Goal: Information Seeking & Learning: Check status

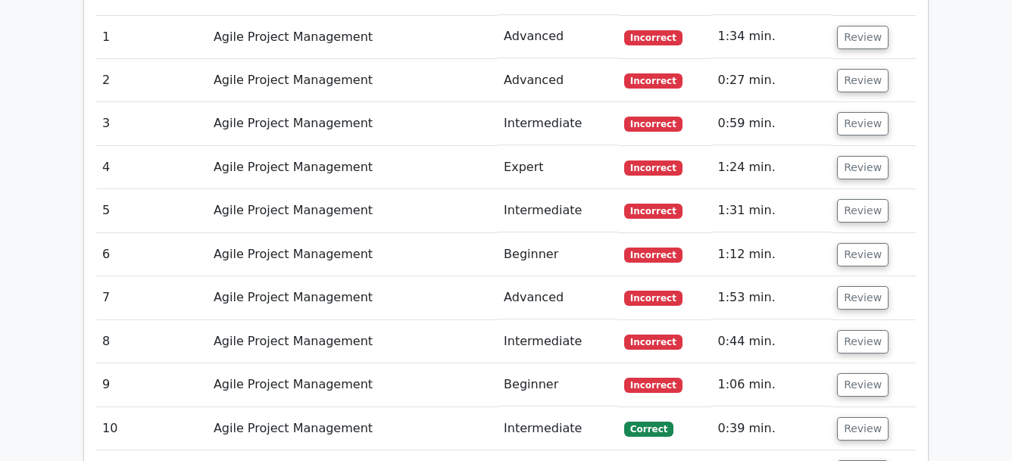
scroll to position [1213, 0]
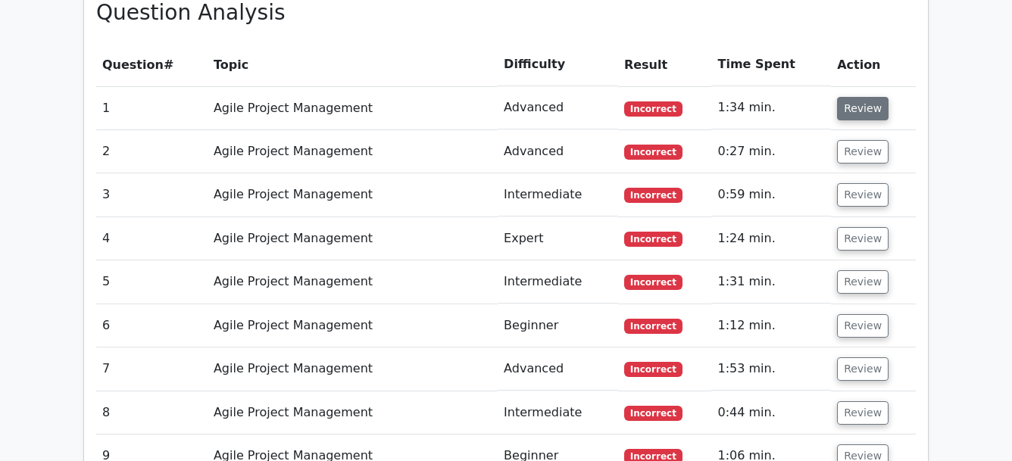
click at [840, 109] on button "Review" at bounding box center [862, 108] width 51 height 23
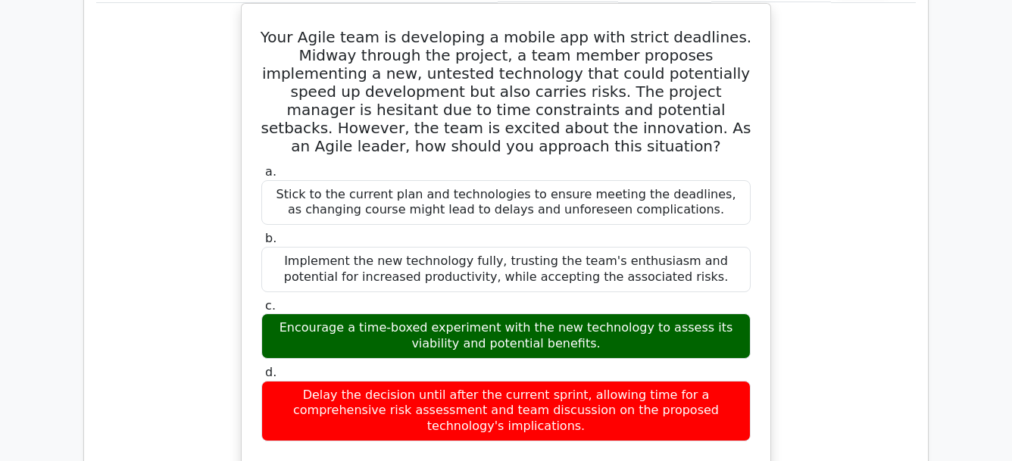
scroll to position [1353, 0]
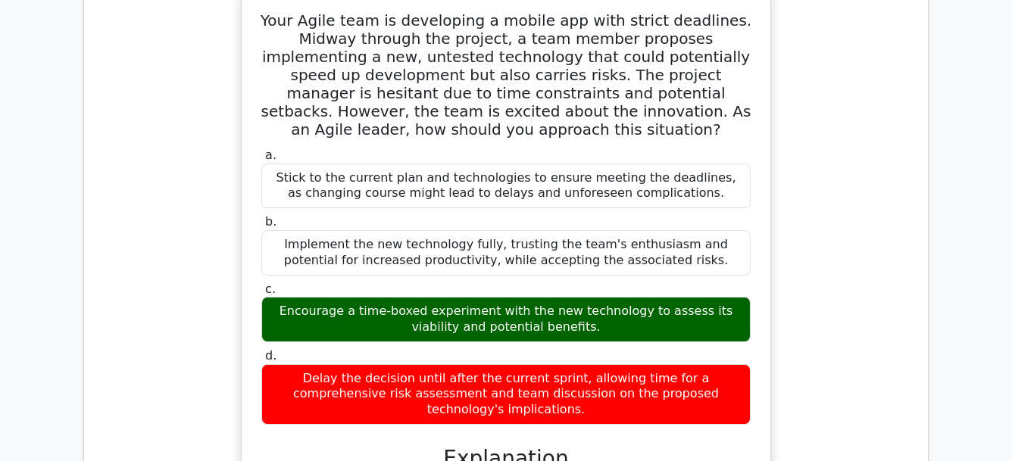
drag, startPoint x: 279, startPoint y: 309, endPoint x: 619, endPoint y: 332, distance: 341.5
click at [619, 332] on div "Encourage a time-boxed experiment with the new technology to assess its viabili…" at bounding box center [505, 319] width 489 height 45
copy div "Encourage a time-boxed experiment with the new technology to assess its viabili…"
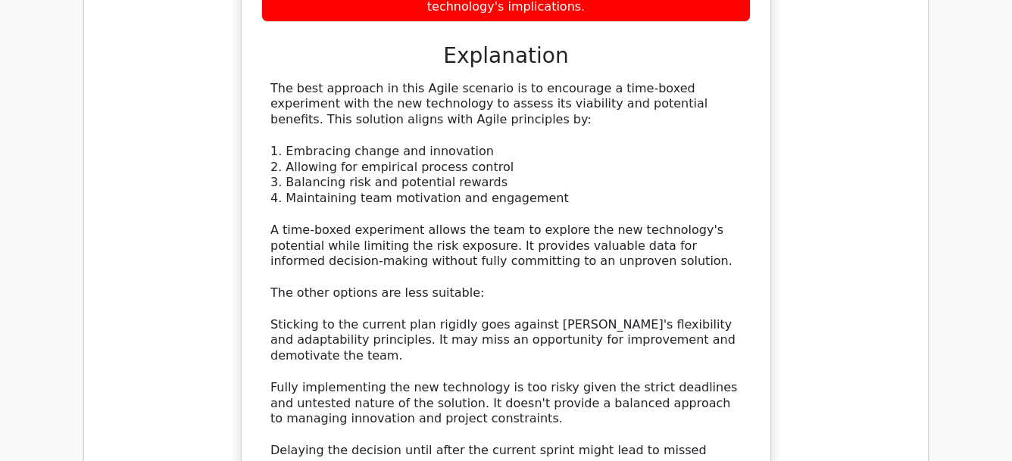
scroll to position [1774, 0]
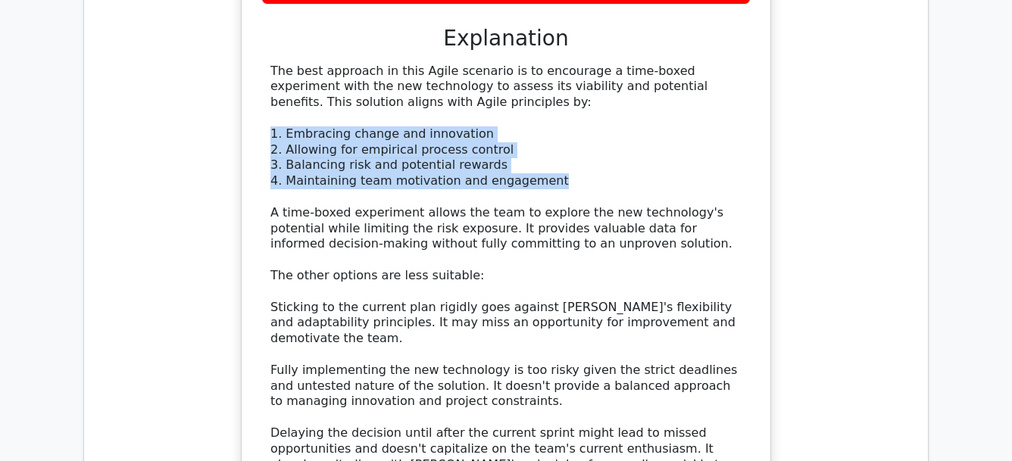
drag, startPoint x: 270, startPoint y: 114, endPoint x: 562, endPoint y: 167, distance: 296.5
click at [562, 167] on div "The best approach in this Agile scenario is to encourage a time-boxed experimen…" at bounding box center [505, 308] width 471 height 488
copy div "1. Embracing change and innovation 2. Allowing for empirical process control 3.…"
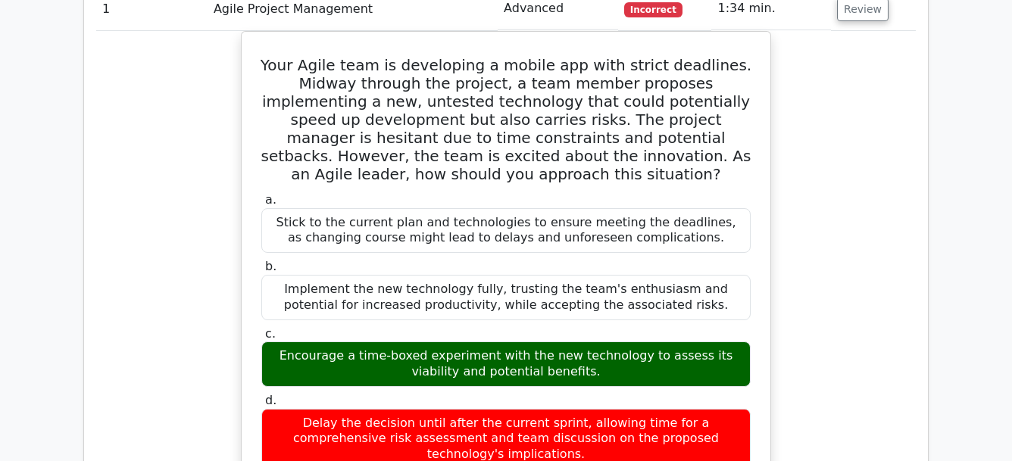
scroll to position [1241, 0]
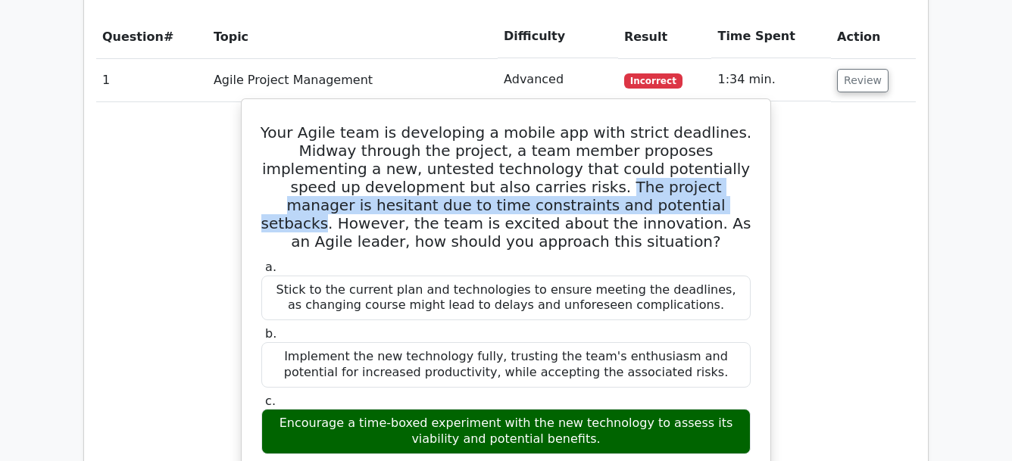
drag, startPoint x: 430, startPoint y: 189, endPoint x: 498, endPoint y: 208, distance: 70.7
click at [498, 208] on h5 "Your Agile team is developing a mobile app with strict deadlines. Midway throug…" at bounding box center [506, 186] width 492 height 127
copy h5 "The project manager is hesitant due to time constraints and potential setbacks"
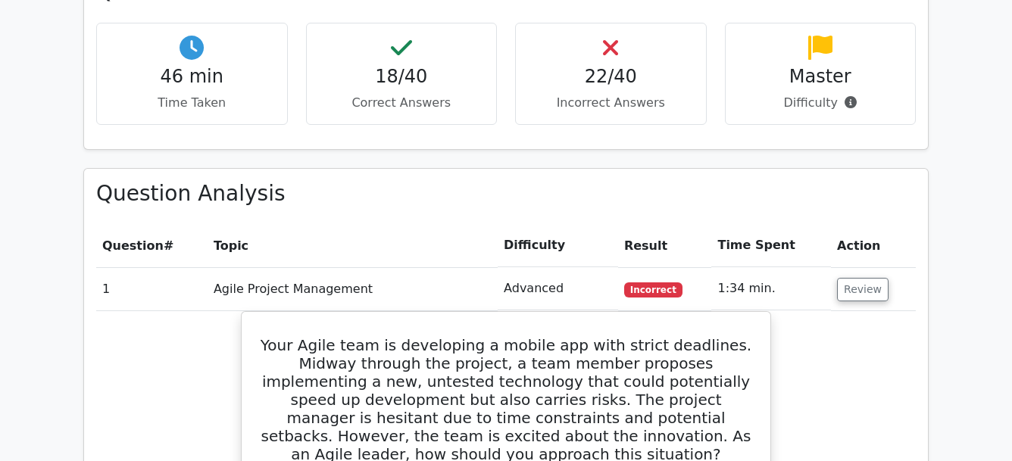
scroll to position [1008, 0]
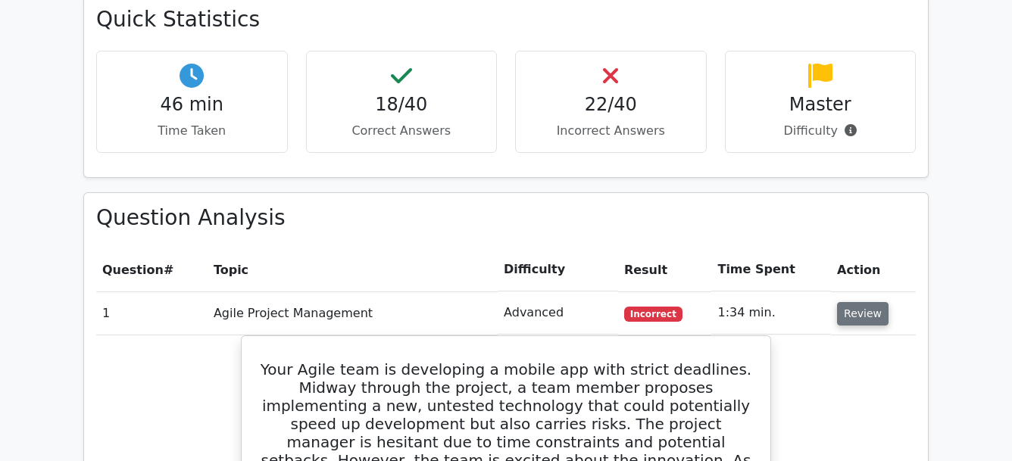
click at [846, 312] on button "Review" at bounding box center [862, 313] width 51 height 23
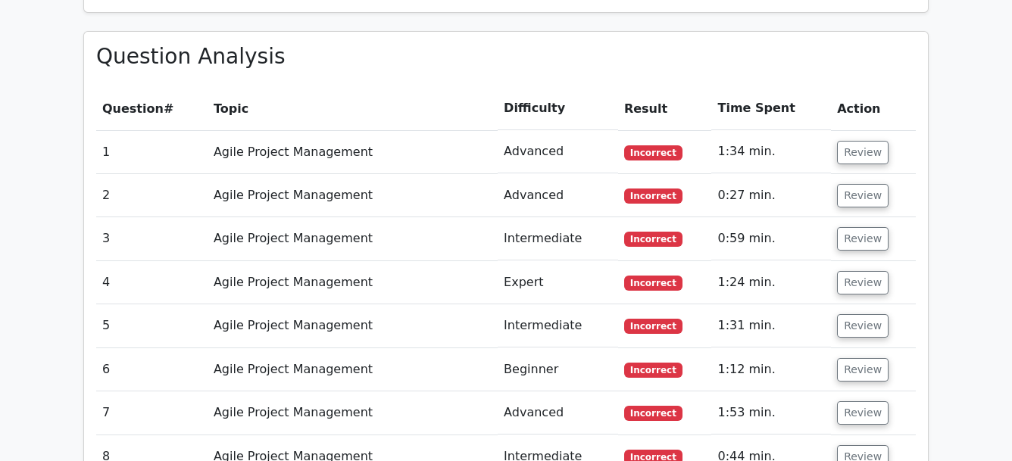
scroll to position [1188, 0]
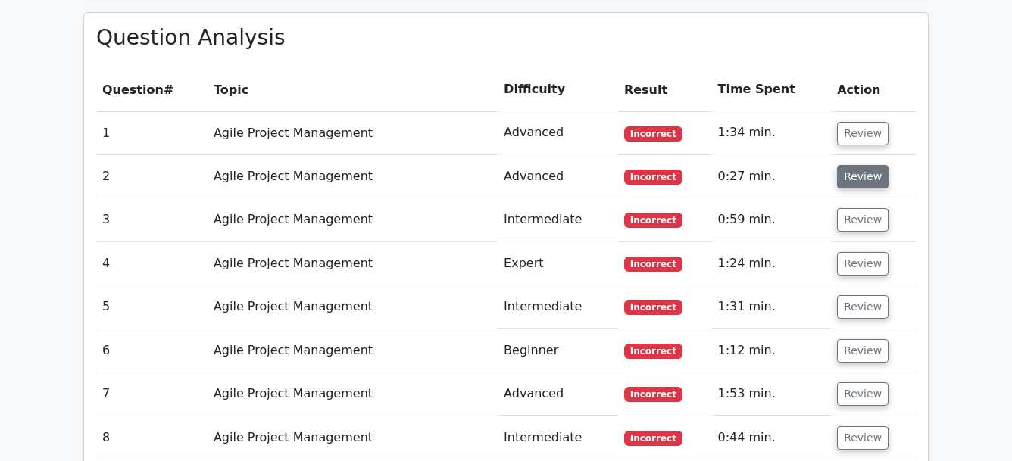
click at [852, 179] on button "Review" at bounding box center [862, 176] width 51 height 23
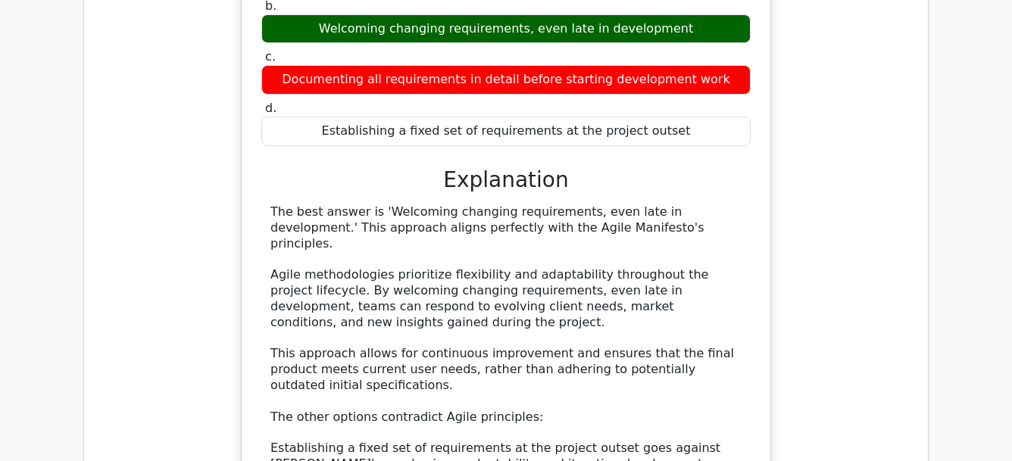
scroll to position [1496, 0]
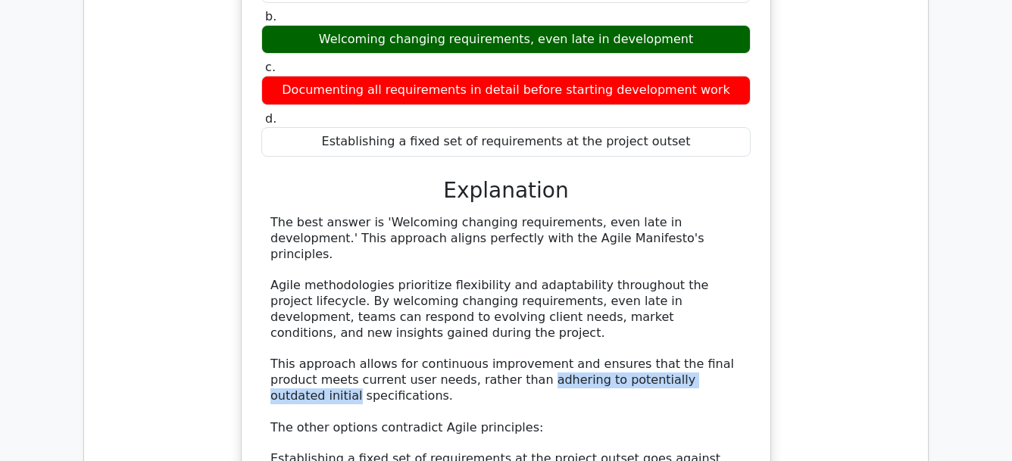
drag, startPoint x: 473, startPoint y: 371, endPoint x: 681, endPoint y: 369, distance: 207.5
click at [681, 369] on div "The best answer is 'Welcoming changing requirements, even late in development.'…" at bounding box center [505, 435] width 471 height 441
drag, startPoint x: 408, startPoint y: 369, endPoint x: 681, endPoint y: 367, distance: 272.6
click at [681, 367] on div "The best answer is 'Welcoming changing requirements, even late in development.'…" at bounding box center [505, 435] width 471 height 441
copy div "rather than adhering to potentially outdated initial"
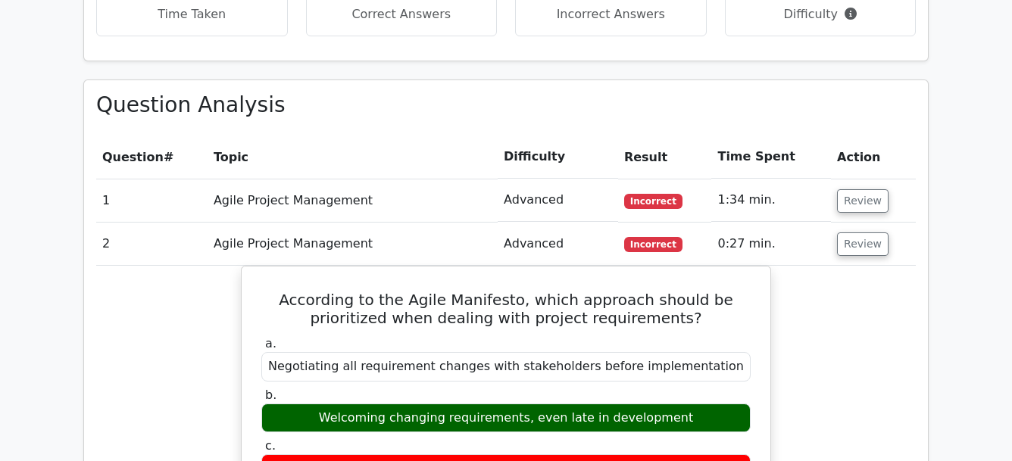
scroll to position [1143, 0]
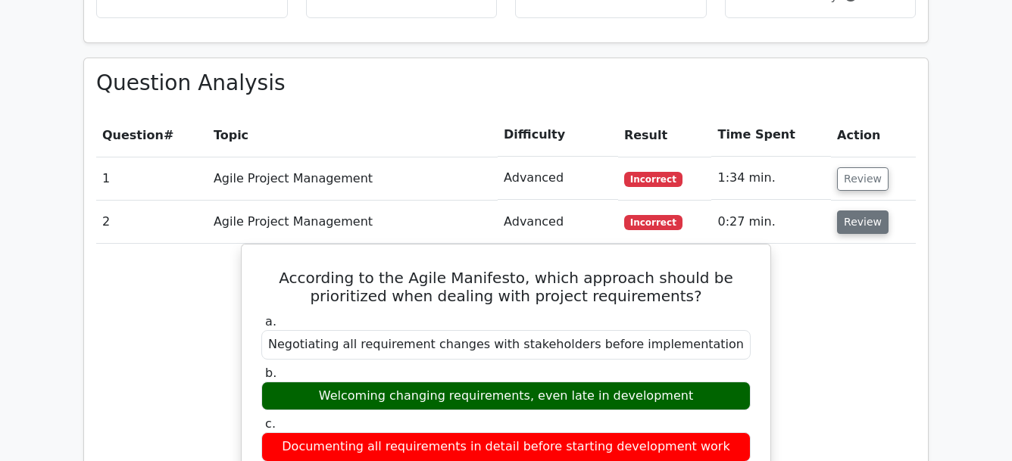
click at [864, 220] on button "Review" at bounding box center [862, 222] width 51 height 23
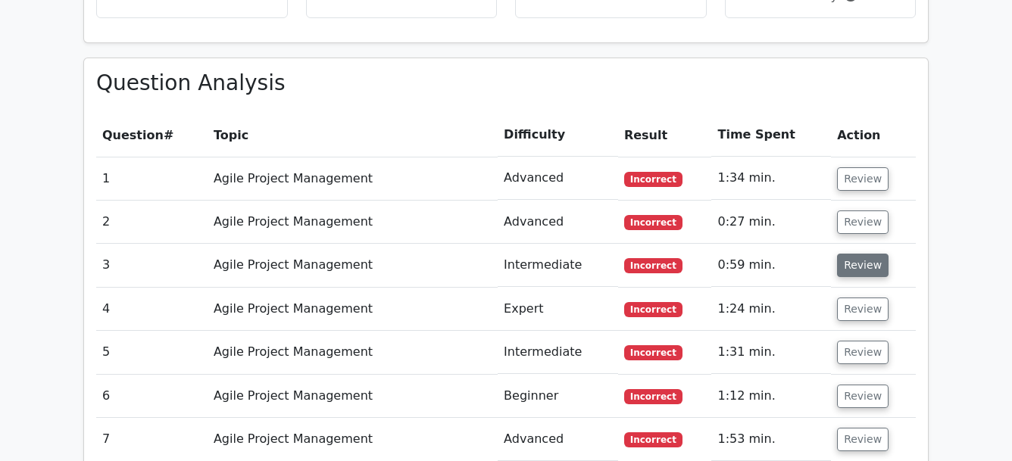
click at [856, 267] on button "Review" at bounding box center [862, 265] width 51 height 23
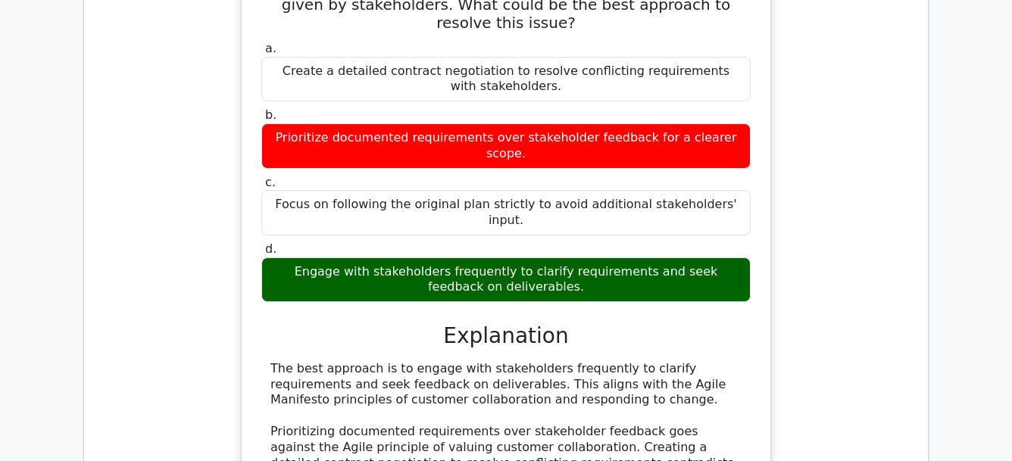
scroll to position [1590, 0]
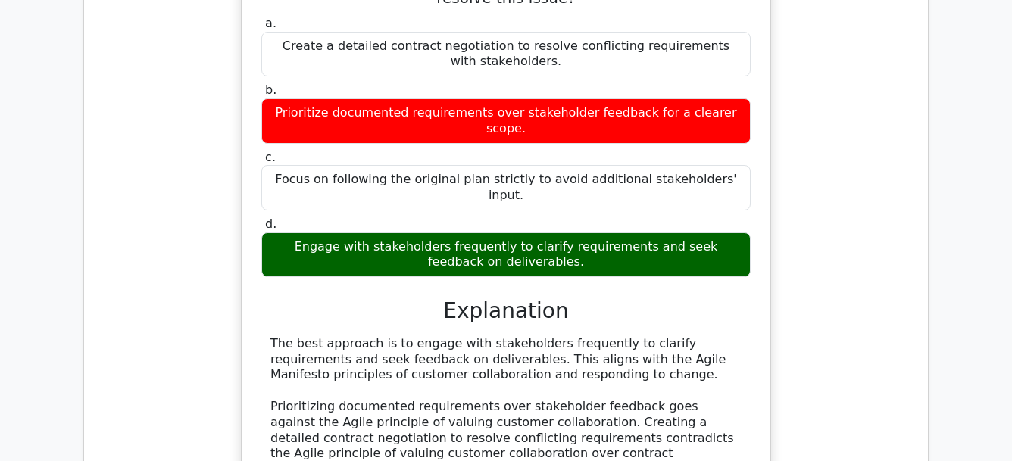
drag, startPoint x: 270, startPoint y: 293, endPoint x: 548, endPoint y: 332, distance: 280.6
click at [548, 336] on div "The best approach is to engage with stakeholders frequently to clarify requirem…" at bounding box center [505, 422] width 471 height 173
copy div "The best approach is to engage with stakeholders frequently to clarify requirem…"
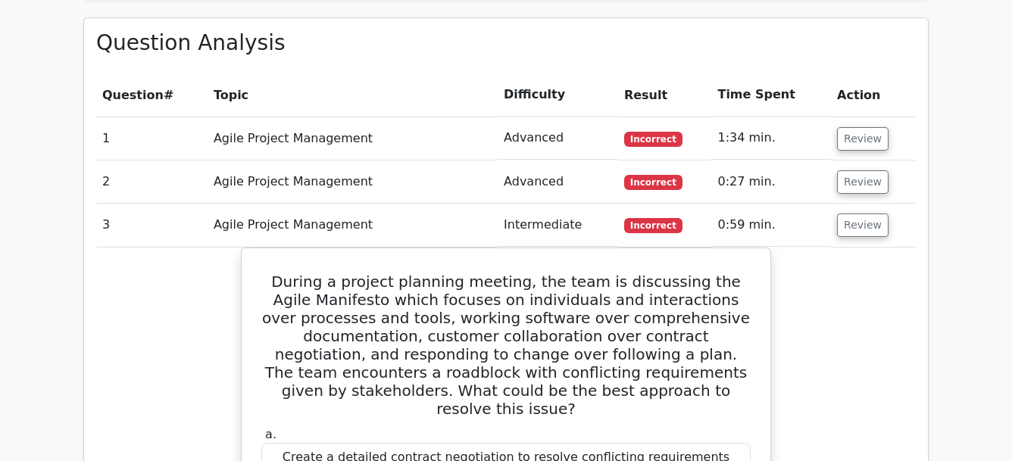
scroll to position [1196, 0]
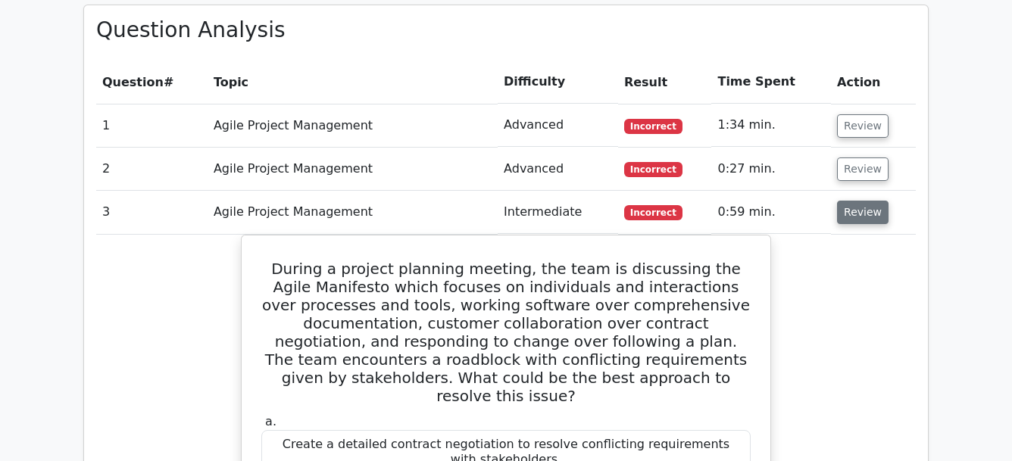
click at [853, 212] on button "Review" at bounding box center [862, 212] width 51 height 23
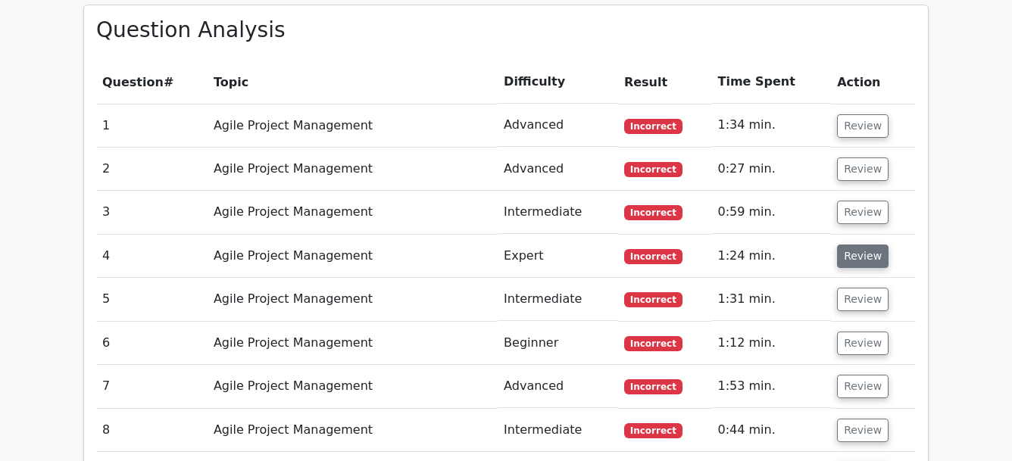
click at [856, 257] on button "Review" at bounding box center [862, 256] width 51 height 23
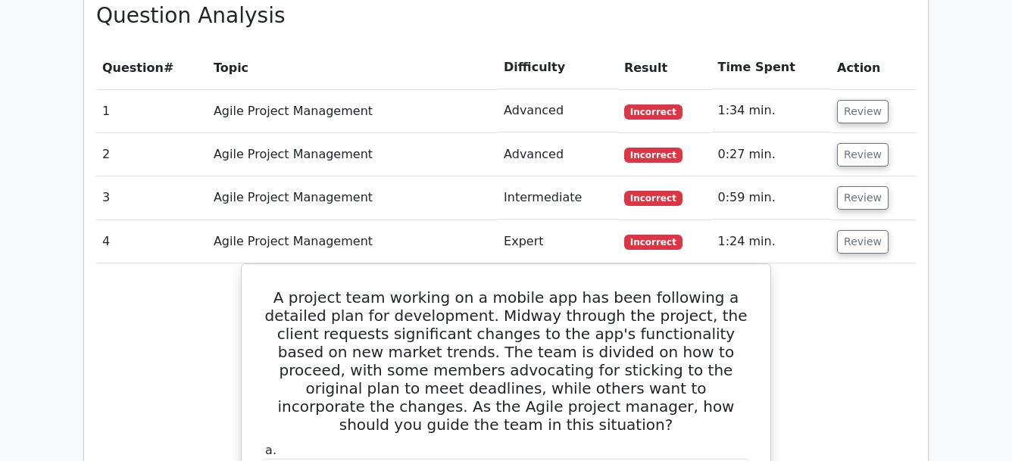
scroll to position [1224, 0]
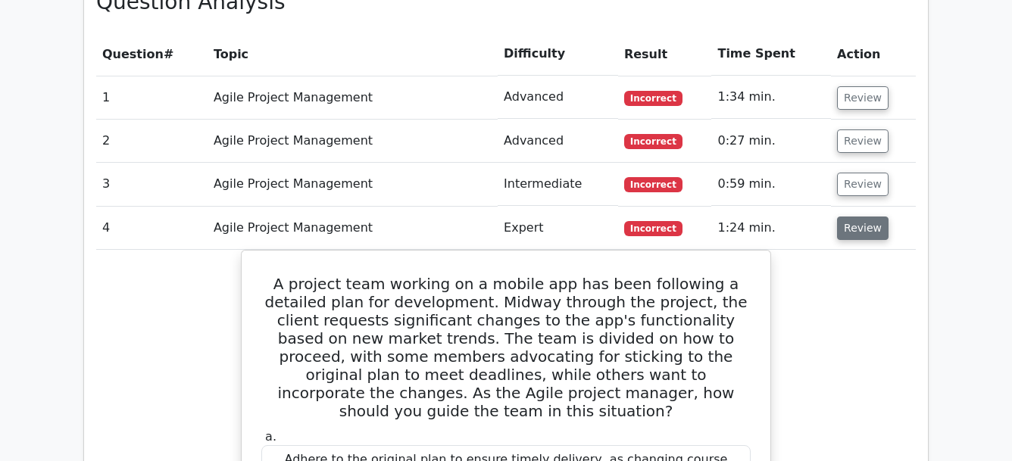
click at [847, 223] on button "Review" at bounding box center [862, 228] width 51 height 23
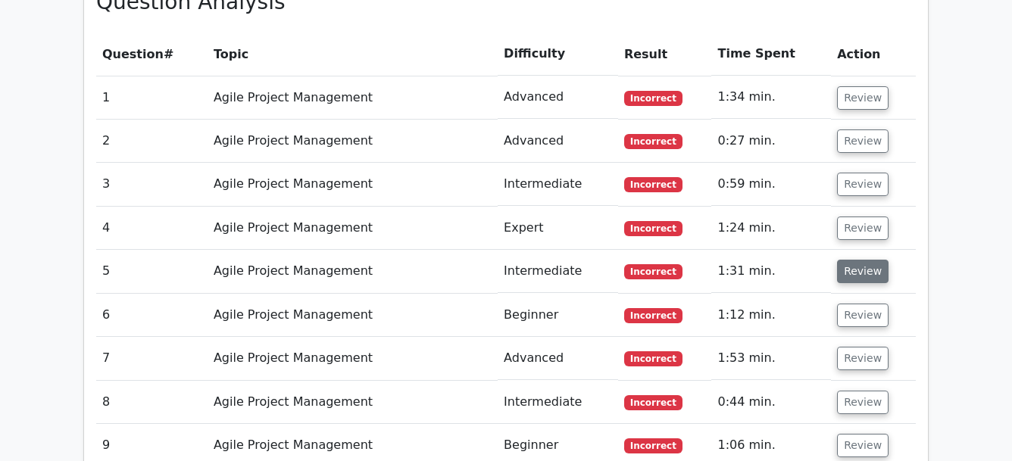
click at [853, 270] on button "Review" at bounding box center [862, 271] width 51 height 23
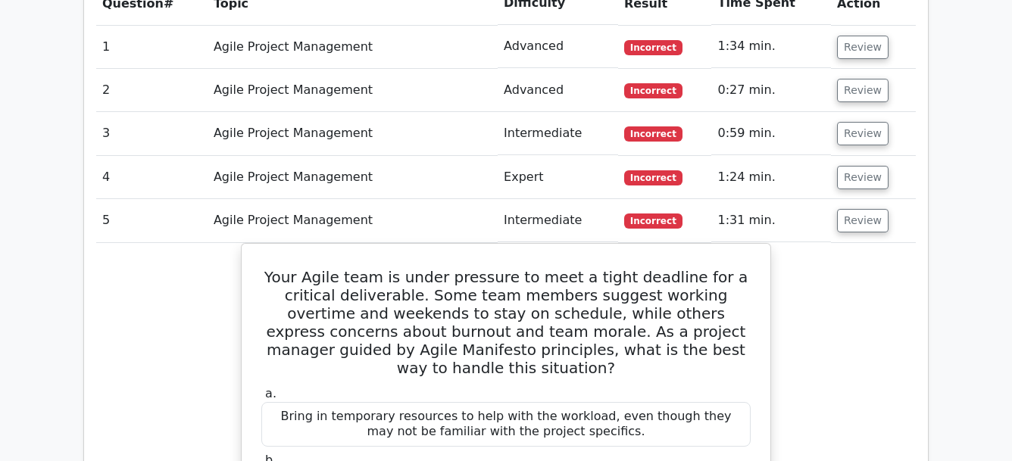
scroll to position [1261, 0]
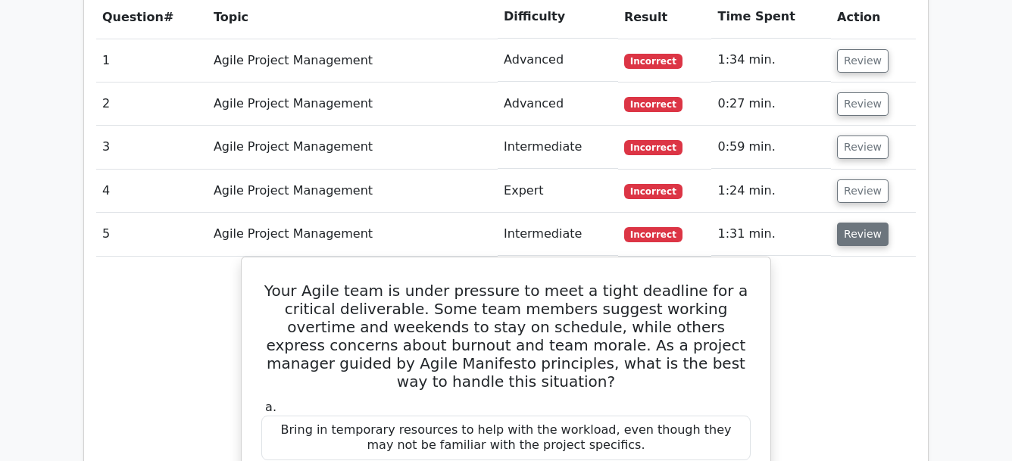
click at [856, 236] on button "Review" at bounding box center [862, 234] width 51 height 23
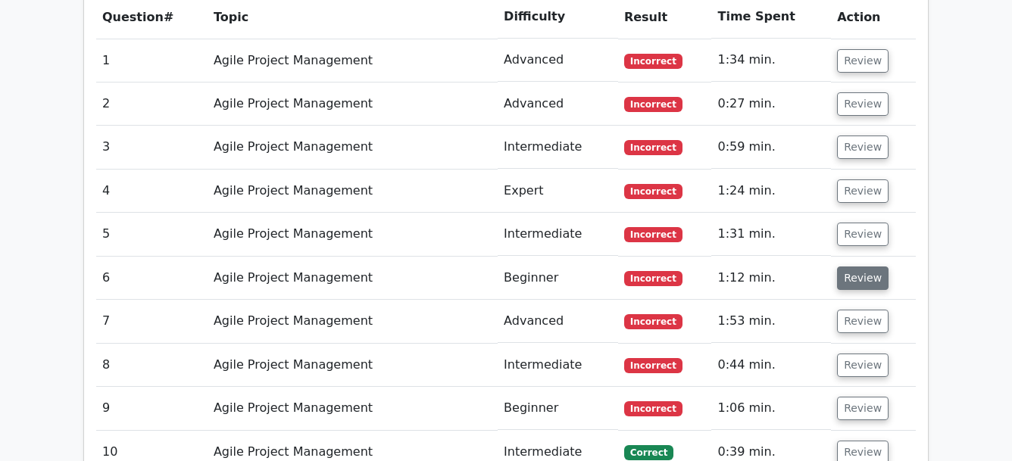
click at [859, 282] on button "Review" at bounding box center [862, 278] width 51 height 23
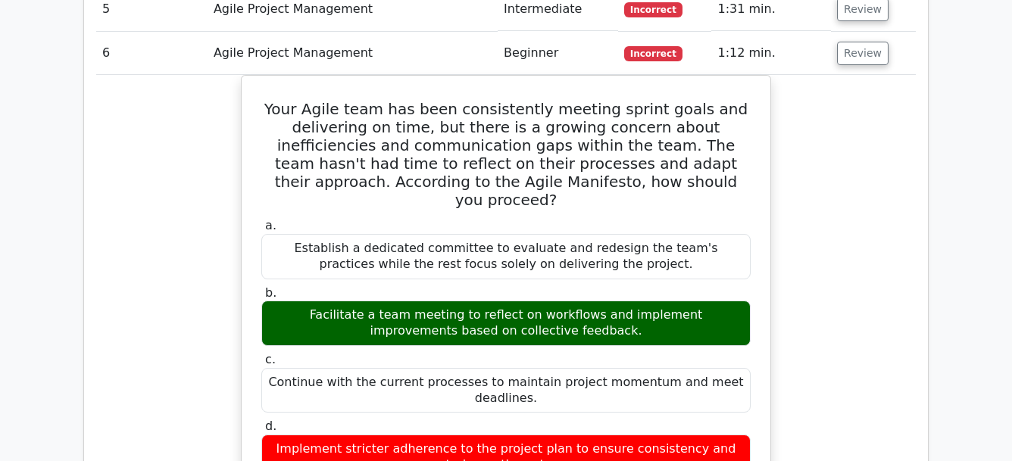
scroll to position [1499, 0]
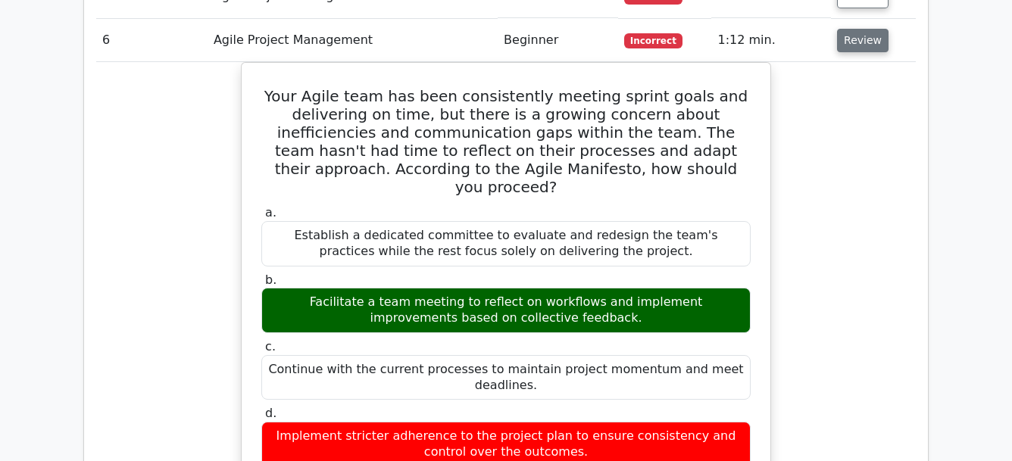
click at [861, 32] on button "Review" at bounding box center [862, 40] width 51 height 23
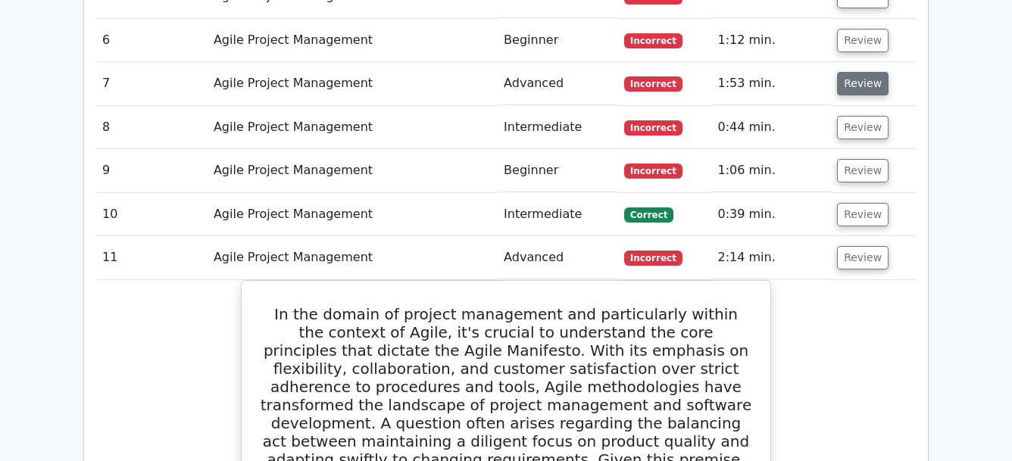
click at [853, 80] on button "Review" at bounding box center [862, 83] width 51 height 23
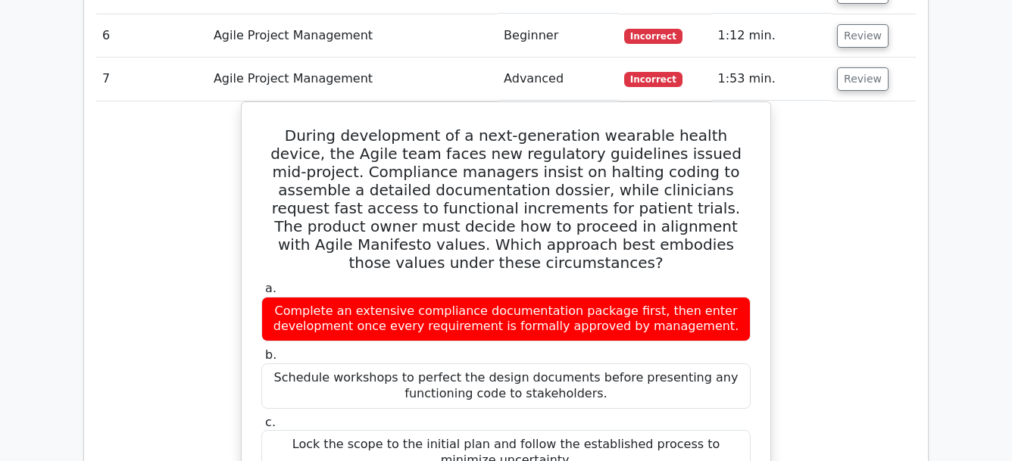
scroll to position [1480, 0]
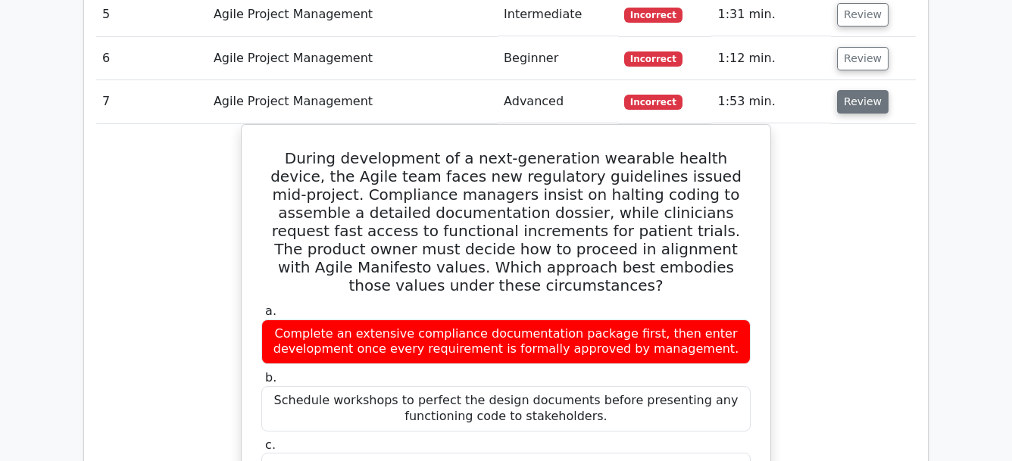
click at [859, 110] on button "Review" at bounding box center [862, 101] width 51 height 23
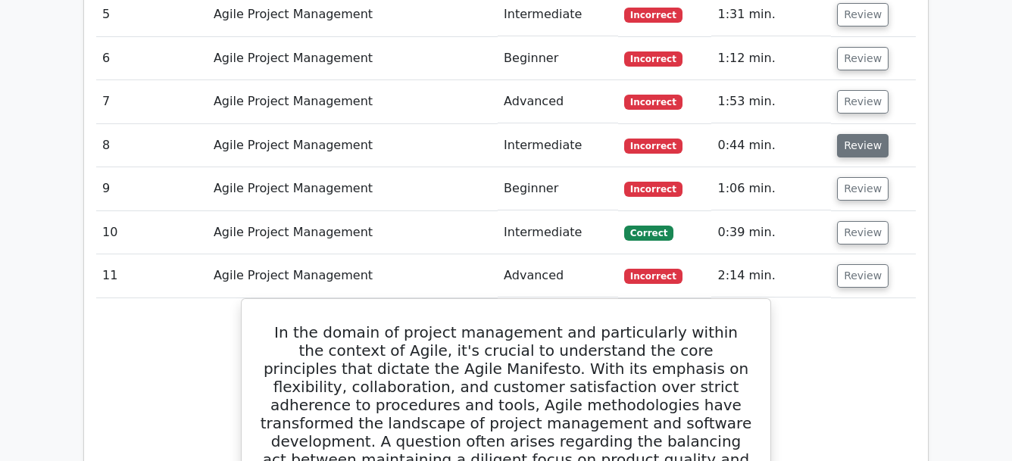
click at [850, 147] on button "Review" at bounding box center [862, 145] width 51 height 23
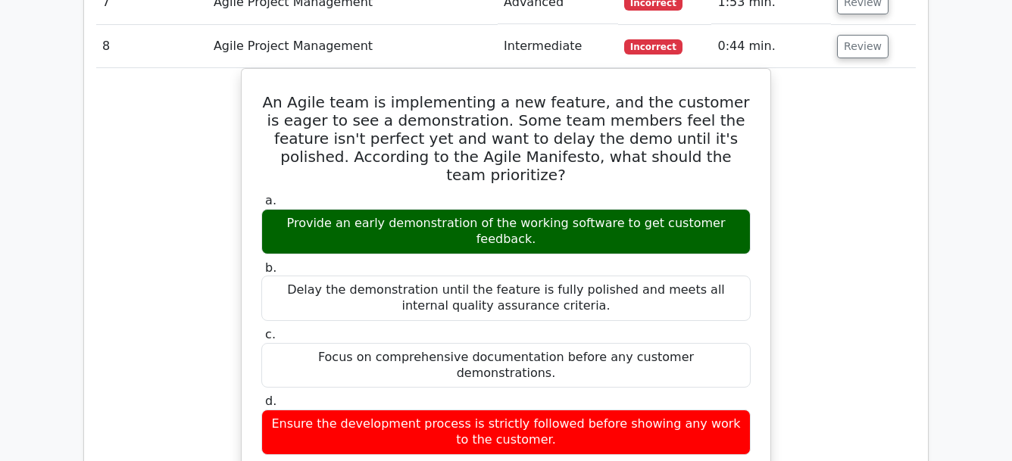
scroll to position [1593, 0]
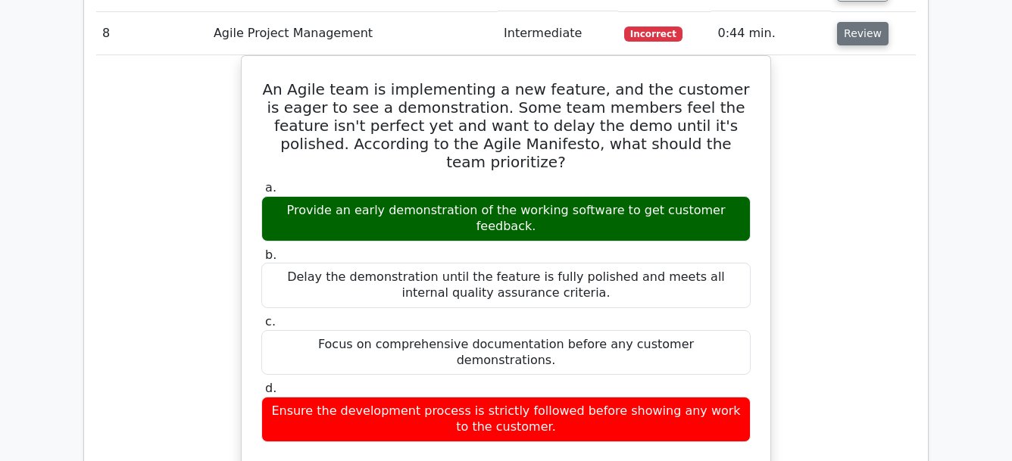
click at [852, 34] on button "Review" at bounding box center [862, 33] width 51 height 23
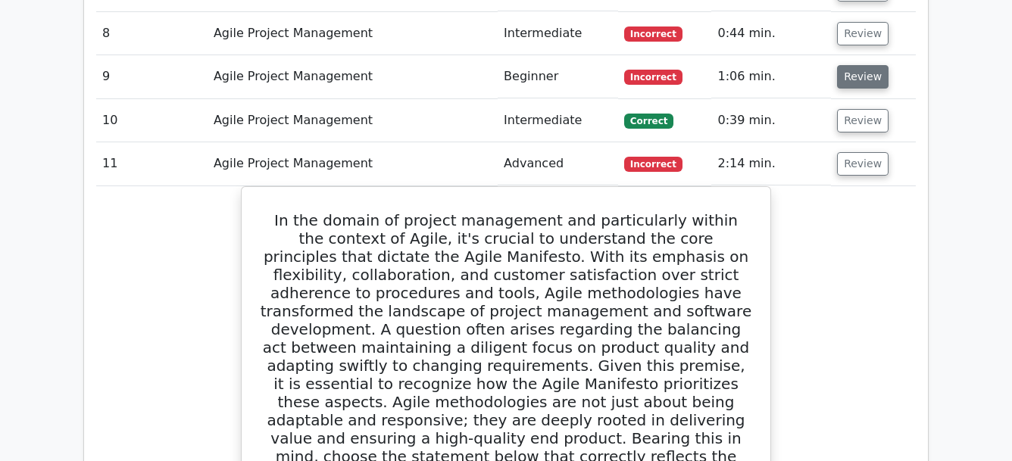
click at [856, 82] on button "Review" at bounding box center [862, 76] width 51 height 23
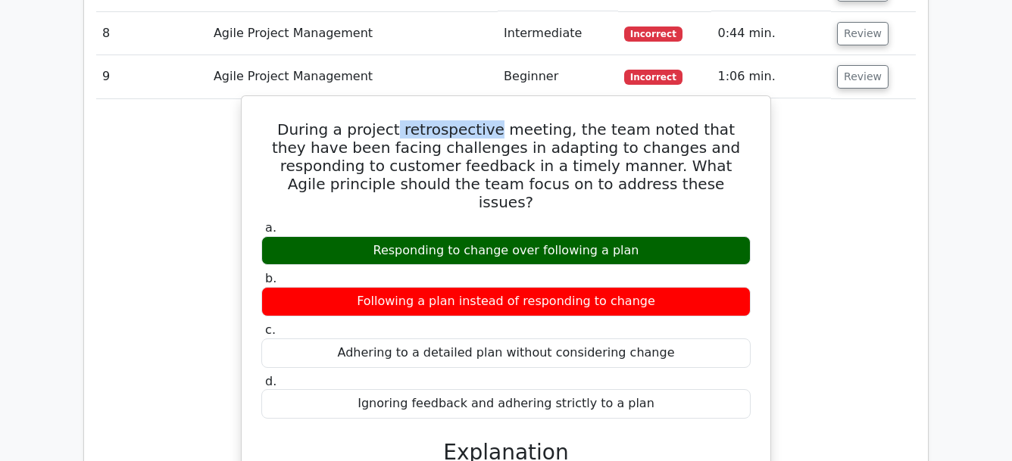
drag, startPoint x: 378, startPoint y: 134, endPoint x: 468, endPoint y: 126, distance: 90.5
click at [468, 126] on h5 "During a project retrospective meeting, the team noted that they have been faci…" at bounding box center [506, 165] width 492 height 91
copy h5 "retrospective"
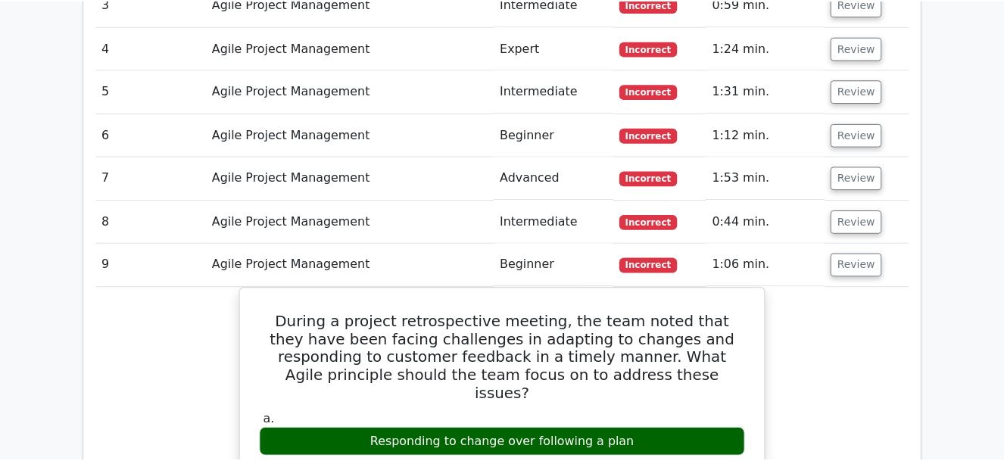
scroll to position [1425, 0]
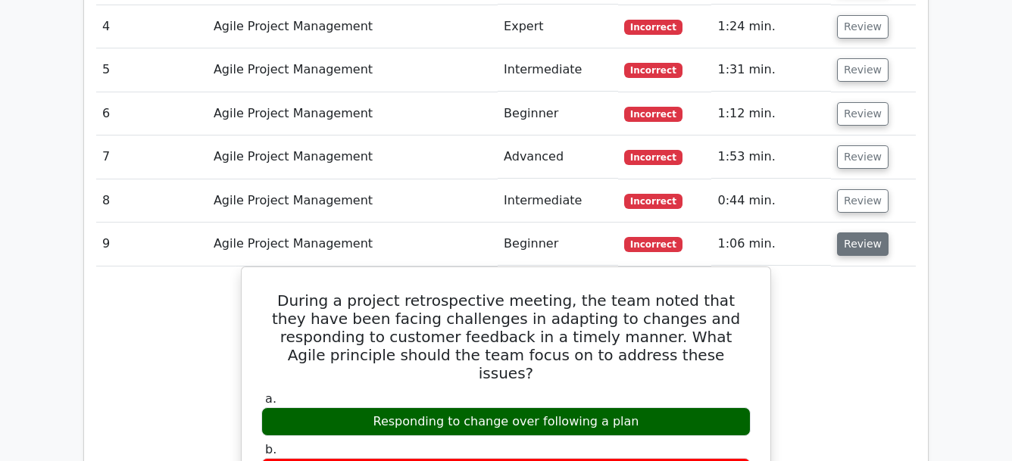
click at [859, 246] on button "Review" at bounding box center [862, 243] width 51 height 23
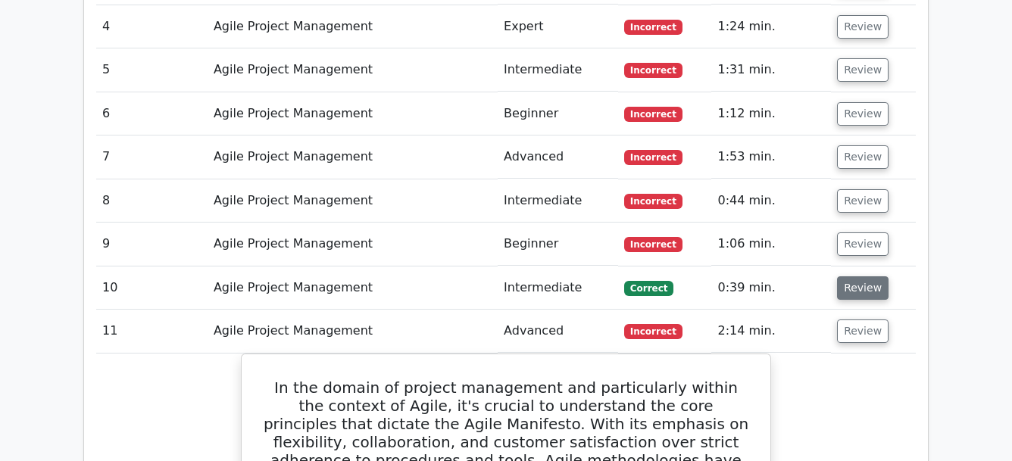
click at [853, 282] on button "Review" at bounding box center [862, 287] width 51 height 23
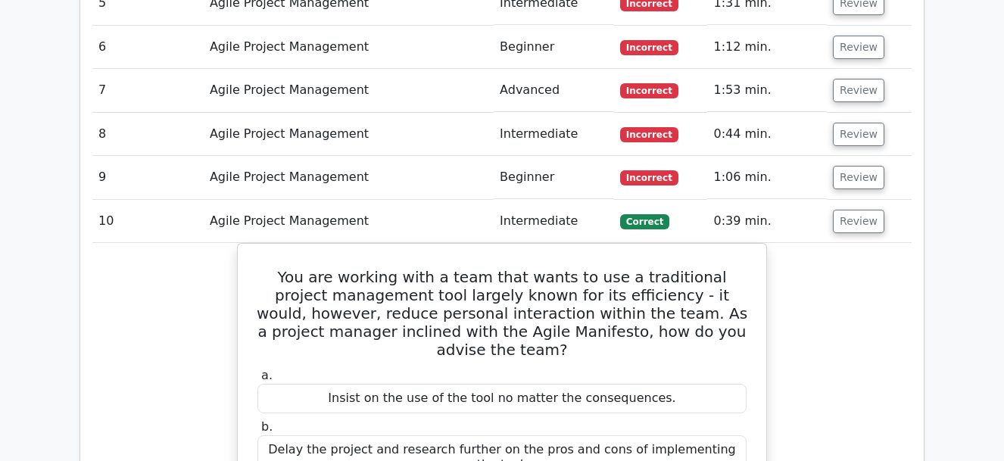
scroll to position [1477, 0]
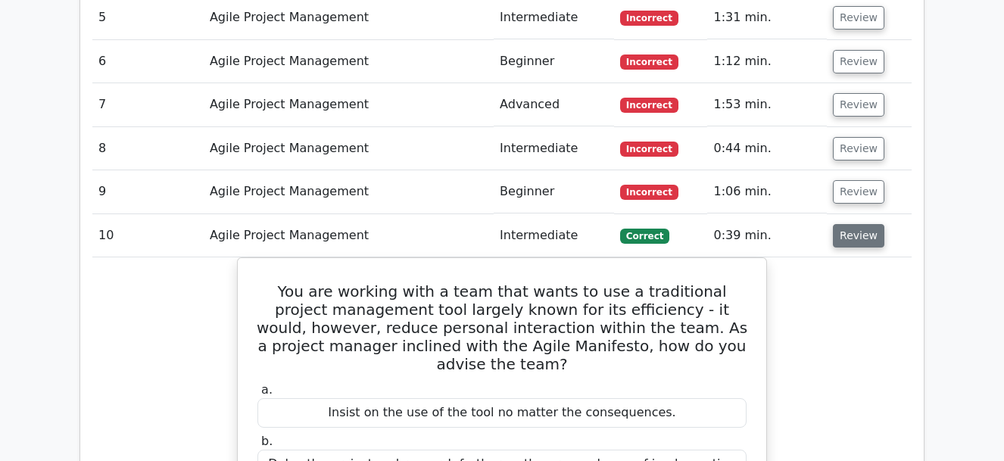
click at [870, 231] on button "Review" at bounding box center [858, 235] width 51 height 23
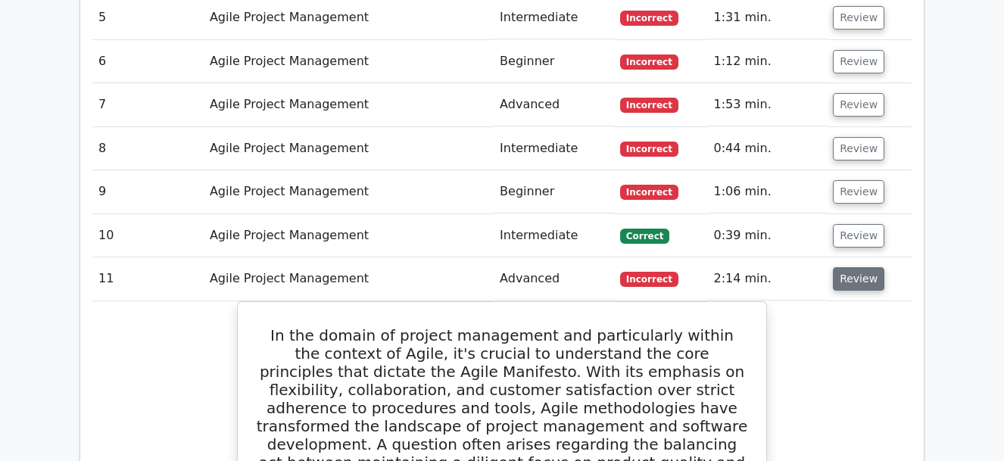
click at [857, 274] on button "Review" at bounding box center [858, 278] width 51 height 23
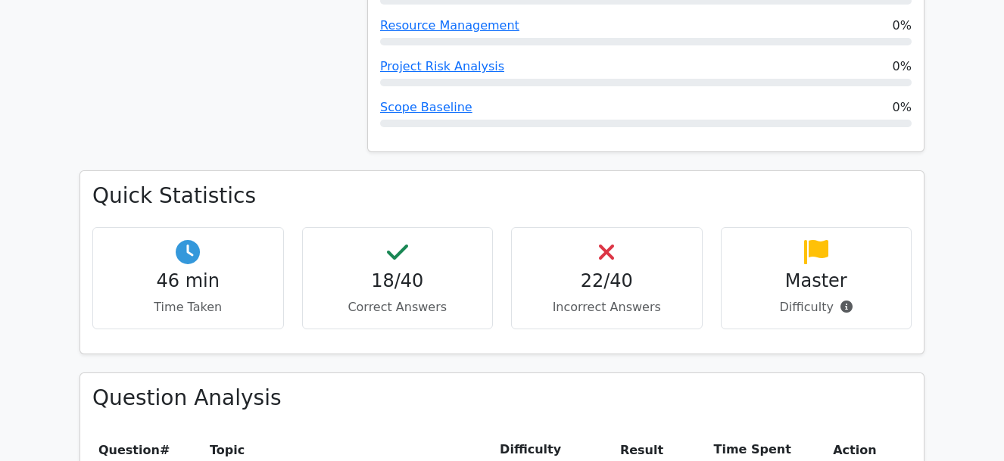
scroll to position [778, 0]
